Goal: Task Accomplishment & Management: Use online tool/utility

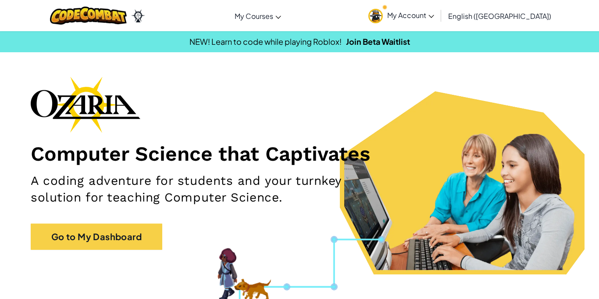
click at [501, 11] on link "English ([GEOGRAPHIC_DATA])" at bounding box center [500, 16] width 112 height 24
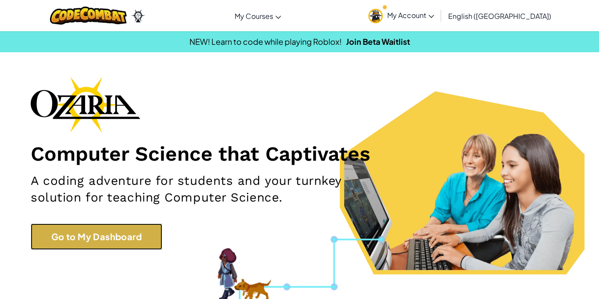
click at [126, 227] on link "Go to My Dashboard" at bounding box center [97, 236] width 132 height 26
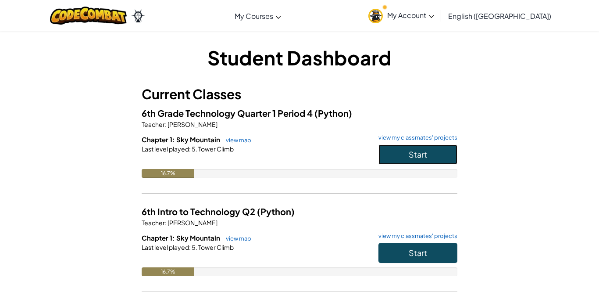
click at [418, 156] on span "Start" at bounding box center [418, 154] width 18 height 10
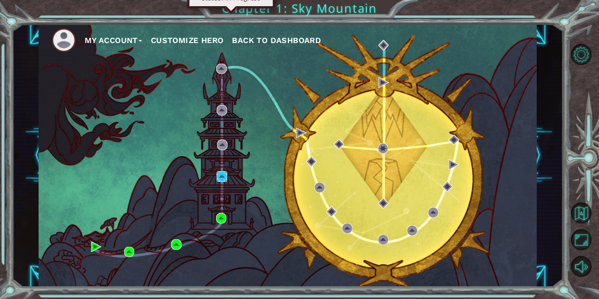
click at [223, 177] on img at bounding box center [222, 176] width 11 height 11
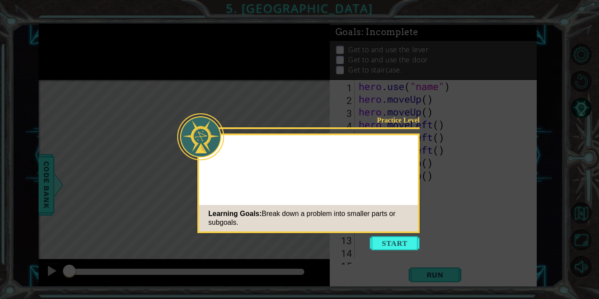
click at [394, 270] on icon at bounding box center [299, 149] width 599 height 299
click at [386, 244] on button "Start" at bounding box center [395, 243] width 50 height 14
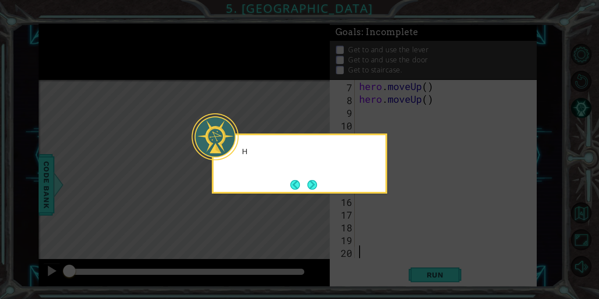
scroll to position [76, 0]
click at [309, 186] on button "Next" at bounding box center [312, 184] width 16 height 16
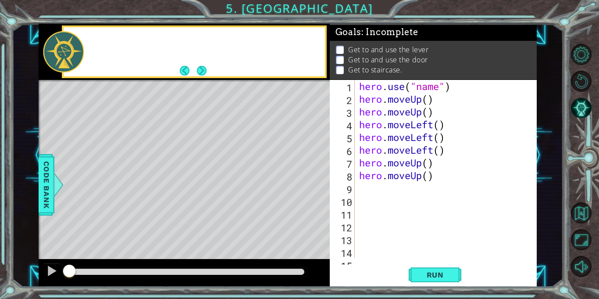
scroll to position [0, 0]
click at [203, 74] on button "Next" at bounding box center [201, 70] width 13 height 13
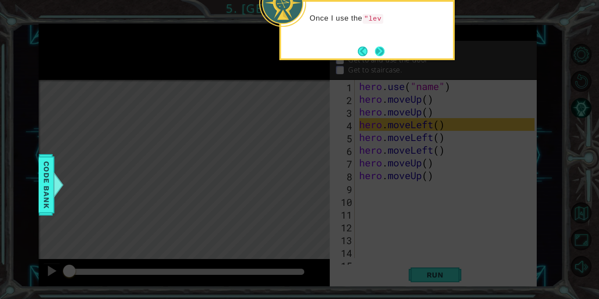
click at [379, 47] on button "Next" at bounding box center [379, 51] width 12 height 12
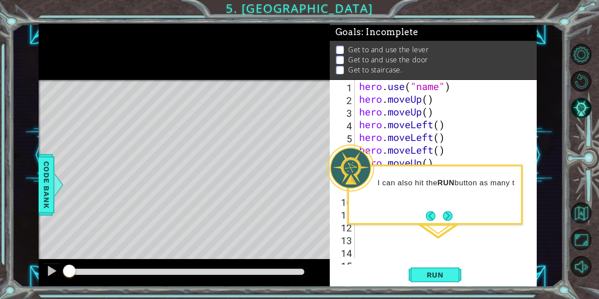
click at [344, 162] on div at bounding box center [350, 167] width 47 height 47
click at [432, 217] on button "Back" at bounding box center [434, 216] width 17 height 10
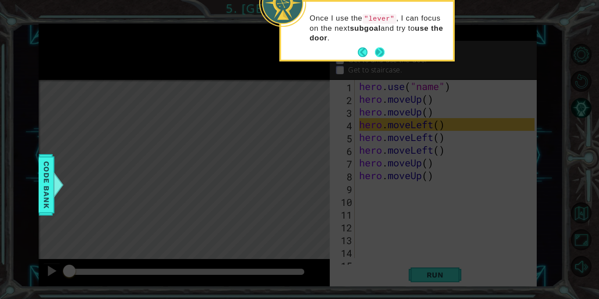
click at [380, 58] on button "Next" at bounding box center [380, 52] width 16 height 16
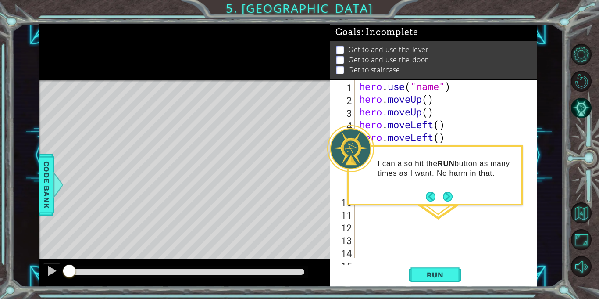
click at [454, 204] on div "I can also hit the RUN button as many times as I want. No harm in that." at bounding box center [434, 175] width 175 height 60
click at [447, 197] on button "Next" at bounding box center [447, 196] width 11 height 11
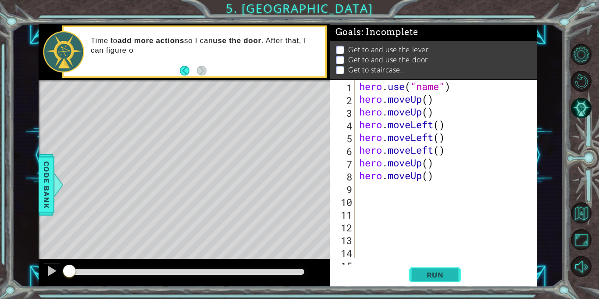
click at [446, 273] on span "Run" at bounding box center [435, 274] width 35 height 9
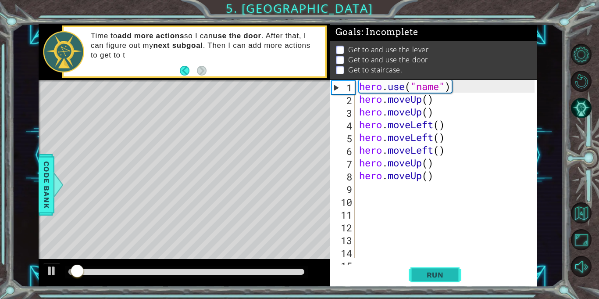
click at [446, 273] on span "Run" at bounding box center [435, 274] width 35 height 9
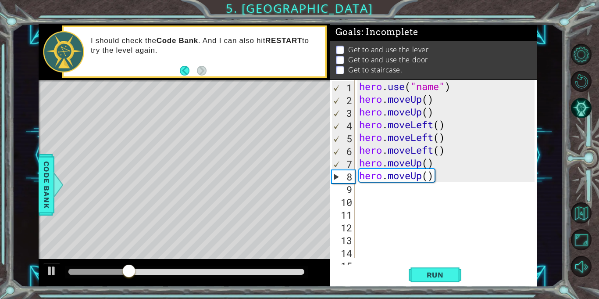
type textarea "h"
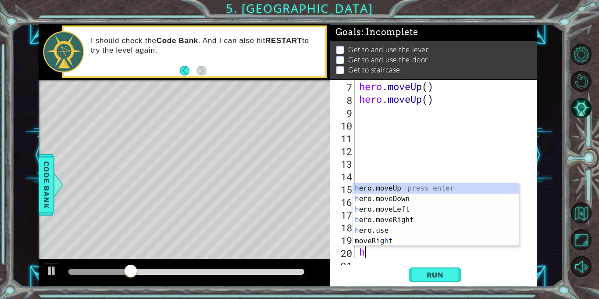
scroll to position [89, 0]
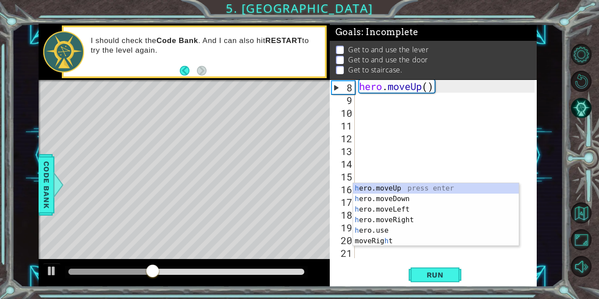
click at [360, 119] on div "hero . moveUp ( ) h" at bounding box center [447, 181] width 181 height 203
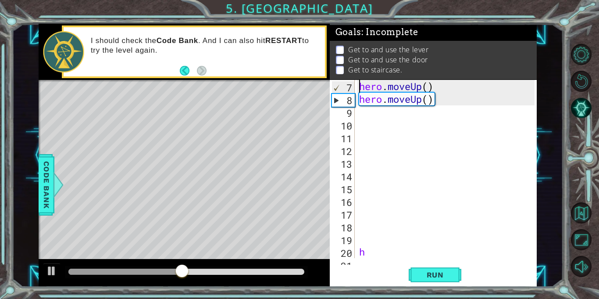
scroll to position [64, 0]
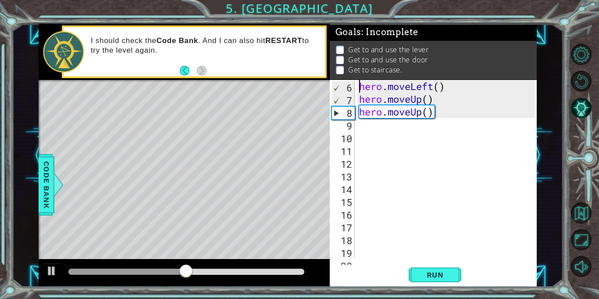
type textarea "hero.moveUp()"
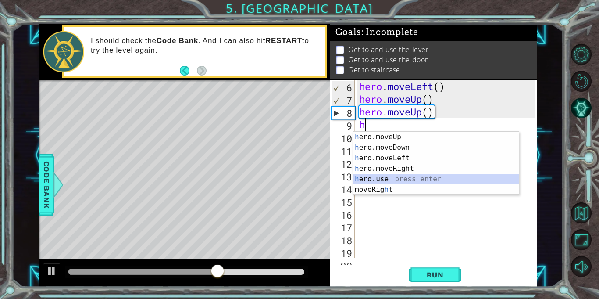
click at [378, 178] on div "h ero.moveUp press enter h ero.moveDown press enter h ero.moveLeft press enter …" at bounding box center [436, 174] width 166 height 84
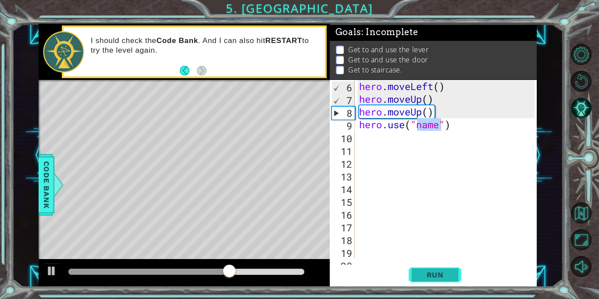
click at [425, 274] on span "Run" at bounding box center [435, 274] width 35 height 9
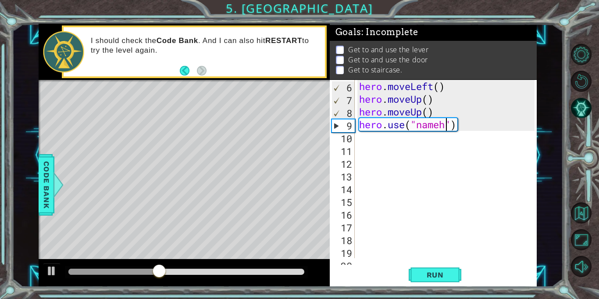
scroll to position [0, 4]
click at [356, 134] on div "hero.use("nameh") 6 7 8 9 10 11 12 13 14 15 16 17 18 19 20 hero . moveLeft ( ) …" at bounding box center [432, 169] width 205 height 178
type textarea "hero.use("name")"
click at [356, 135] on div "hero.use("name") 6 7 8 9 10 11 12 13 14 15 16 17 18 19 20 hero . moveLeft ( ) h…" at bounding box center [432, 169] width 205 height 178
click at [349, 139] on div "10" at bounding box center [342, 138] width 23 height 13
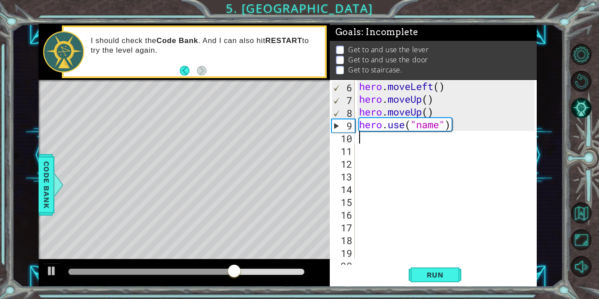
scroll to position [0, 0]
type textarea "h"
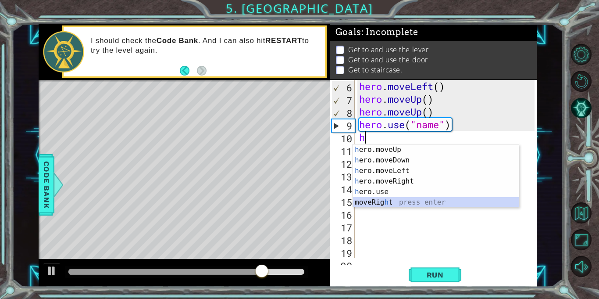
click at [388, 205] on div "h ero.moveUp press enter h ero.moveDown press enter h ero.moveLeft press enter …" at bounding box center [436, 186] width 166 height 84
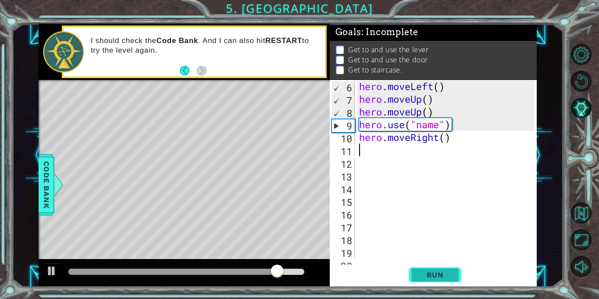
click at [434, 273] on span "Run" at bounding box center [435, 274] width 35 height 9
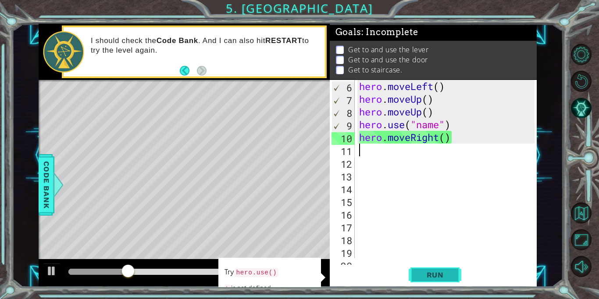
click at [434, 273] on span "Run" at bounding box center [435, 274] width 35 height 9
click at [452, 138] on div "hero . moveLeft ( ) hero . moveUp ( ) hero . moveUp ( ) hero . use ( "name" ) h…" at bounding box center [447, 181] width 181 height 203
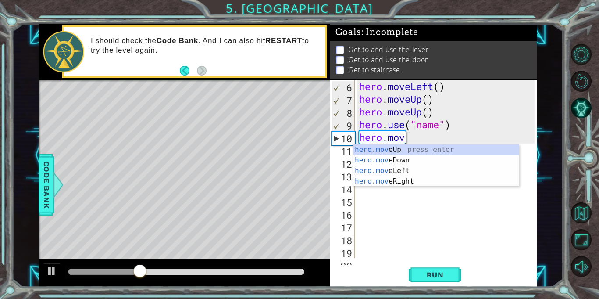
type textarea "h"
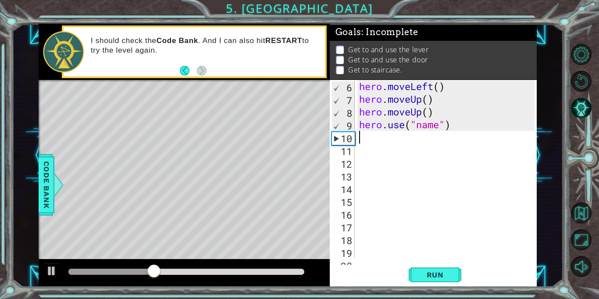
type textarea "h"
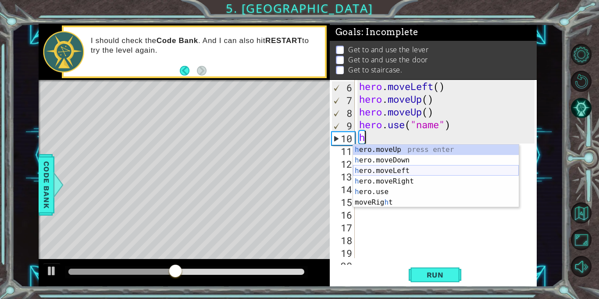
click at [413, 170] on div "h ero.moveUp press enter h ero.moveDown press enter h ero.moveLeft press enter …" at bounding box center [436, 186] width 166 height 84
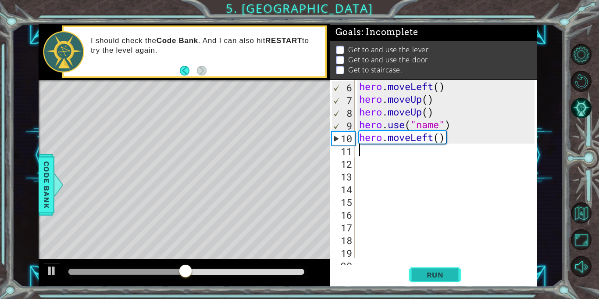
click at [428, 270] on span "Run" at bounding box center [435, 274] width 35 height 9
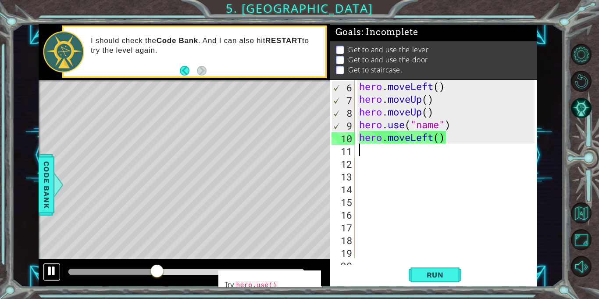
click at [49, 270] on div at bounding box center [51, 270] width 11 height 11
click at [79, 268] on div at bounding box center [113, 271] width 91 height 6
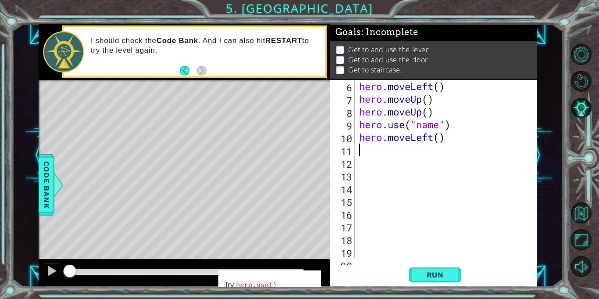
click at [70, 269] on div at bounding box center [69, 271] width 2 height 6
click at [415, 270] on button "Run" at bounding box center [435, 274] width 53 height 21
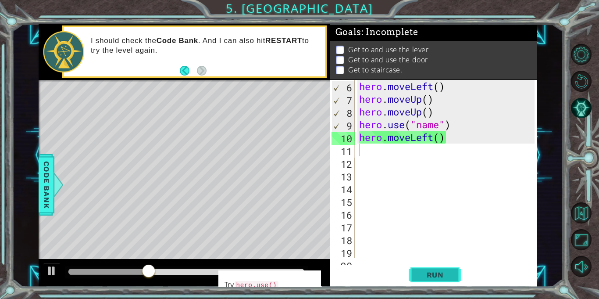
click at [415, 270] on button "Run" at bounding box center [435, 274] width 53 height 21
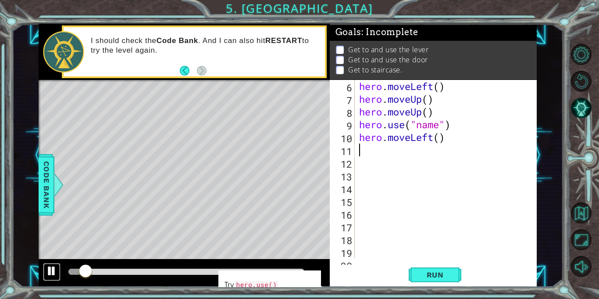
click at [45, 267] on button at bounding box center [52, 272] width 18 height 18
click at [71, 270] on div at bounding box center [69, 271] width 2 height 6
click at [449, 276] on span "Run" at bounding box center [435, 274] width 35 height 9
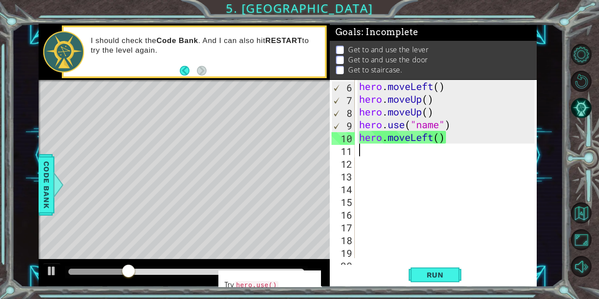
click at [154, 177] on div "Level Map" at bounding box center [241, 209] width 405 height 258
click at [52, 271] on div at bounding box center [51, 270] width 11 height 11
click at [68, 269] on div at bounding box center [186, 272] width 243 height 12
click at [69, 270] on div at bounding box center [123, 271] width 110 height 6
